Goal: Check status: Check status

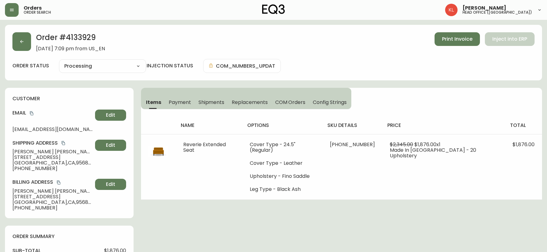
select select "PROCESSING"
click at [23, 42] on icon "button" at bounding box center [21, 41] width 5 height 5
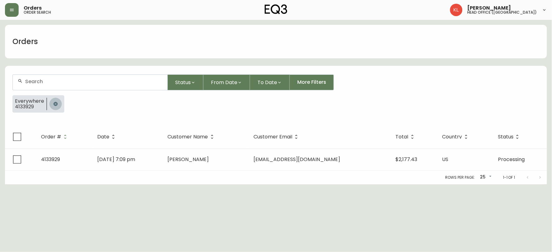
click at [57, 103] on button "button" at bounding box center [55, 104] width 12 height 12
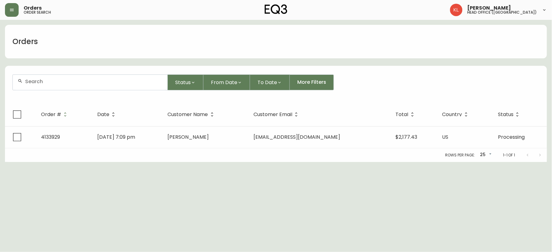
click at [69, 79] on input "text" at bounding box center [93, 82] width 137 height 6
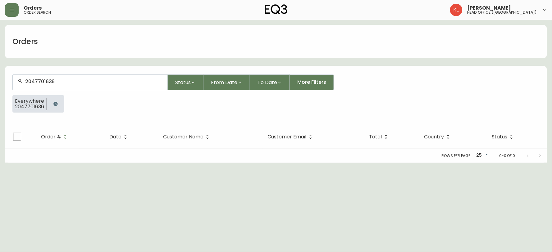
drag, startPoint x: 44, startPoint y: 81, endPoint x: 31, endPoint y: 82, distance: 12.7
click at [32, 82] on input "2047701636" at bounding box center [93, 82] width 137 height 6
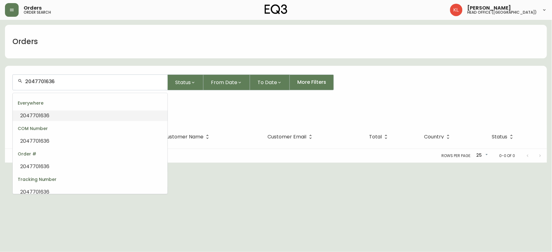
paste input "134950"
type input "204134950"
click at [82, 87] on div at bounding box center [90, 82] width 155 height 15
paste input "4134950"
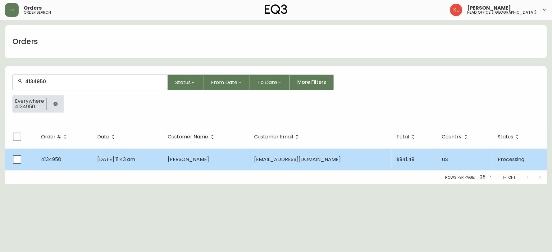
type input "4134950"
click at [112, 161] on span "[DATE] 11:43 am" at bounding box center [116, 159] width 38 height 7
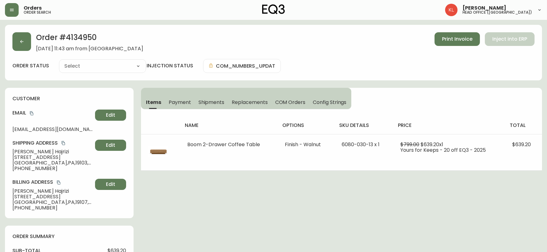
type input "Processing"
select select "PROCESSING"
